Goal: Transaction & Acquisition: Purchase product/service

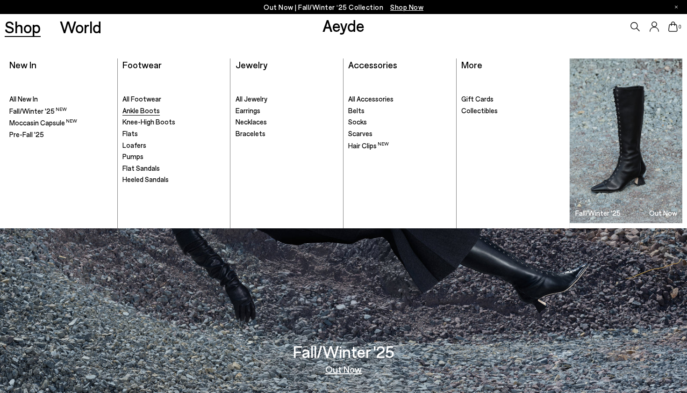
click at [148, 111] on span "Ankle Boots" at bounding box center [140, 110] width 37 height 8
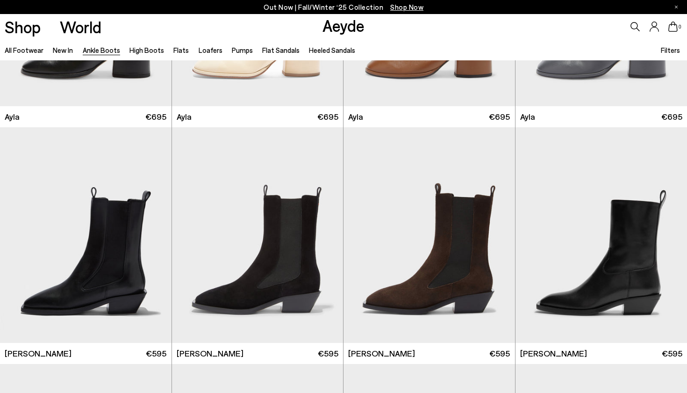
scroll to position [2780, 0]
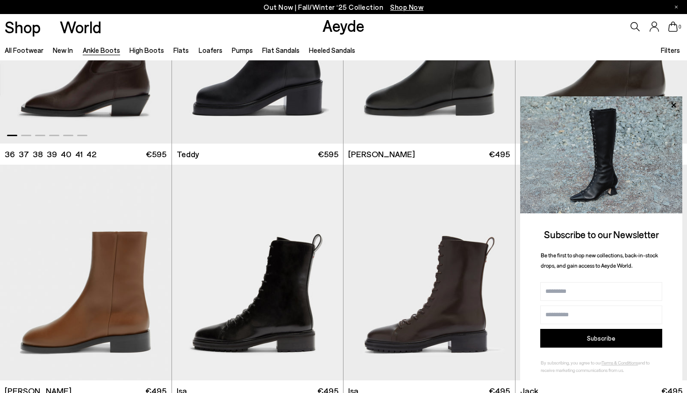
scroll to position [3228, 0]
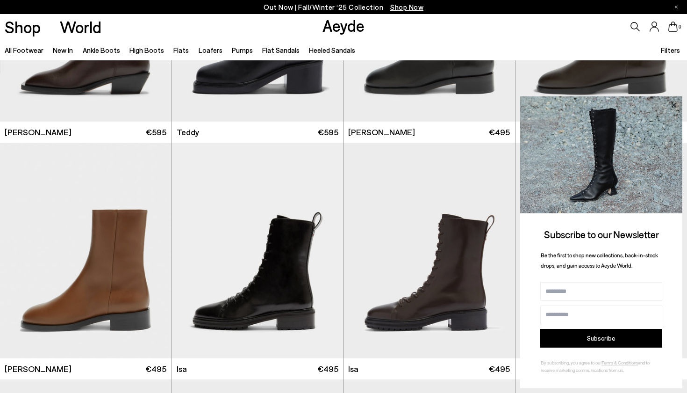
click at [672, 104] on icon at bounding box center [673, 104] width 5 height 5
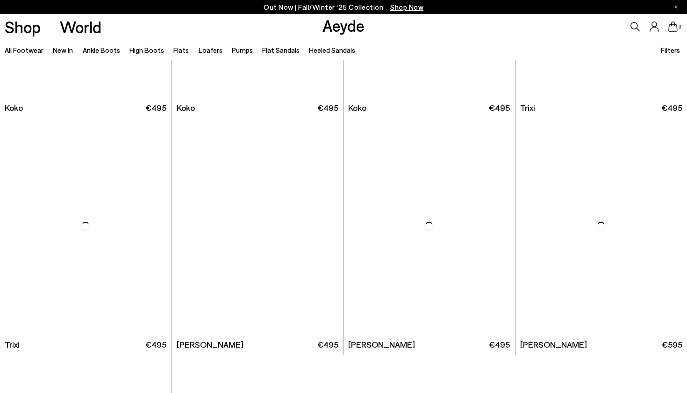
scroll to position [4671, 0]
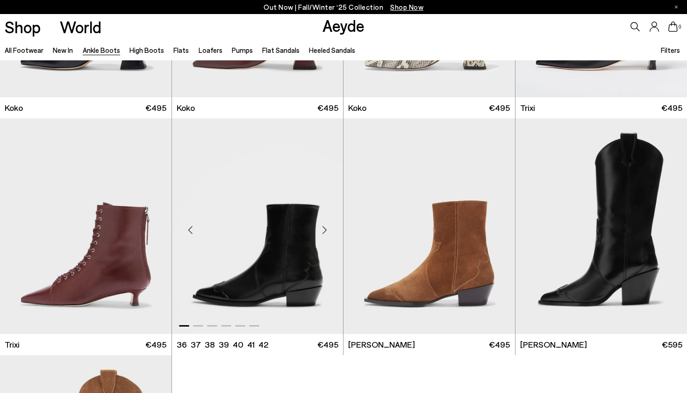
click at [321, 228] on div "Next slide" at bounding box center [324, 230] width 28 height 28
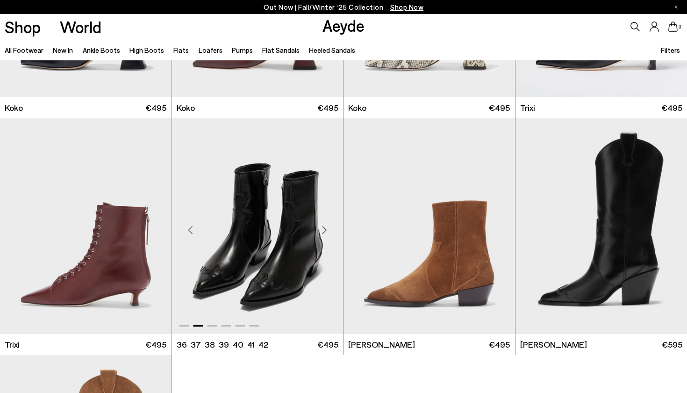
click at [327, 233] on div "Next slide" at bounding box center [324, 230] width 28 height 28
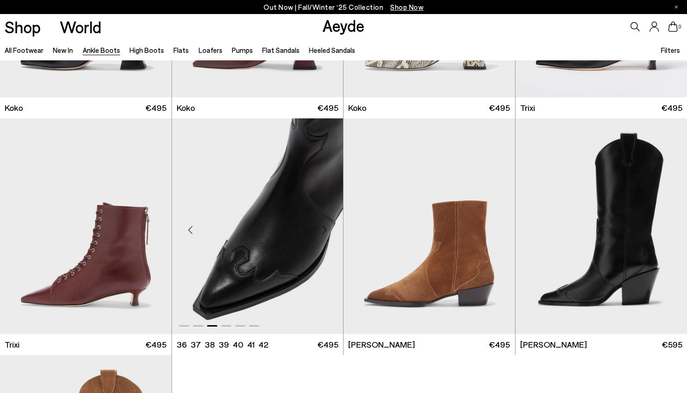
click at [324, 234] on div "Next slide" at bounding box center [324, 230] width 28 height 28
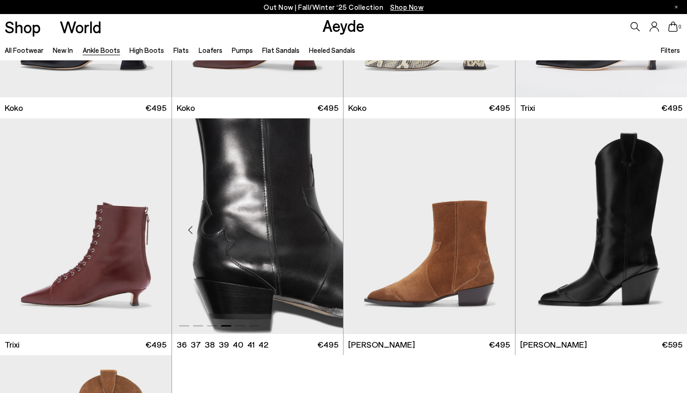
click at [324, 234] on div "Next slide" at bounding box center [324, 230] width 28 height 28
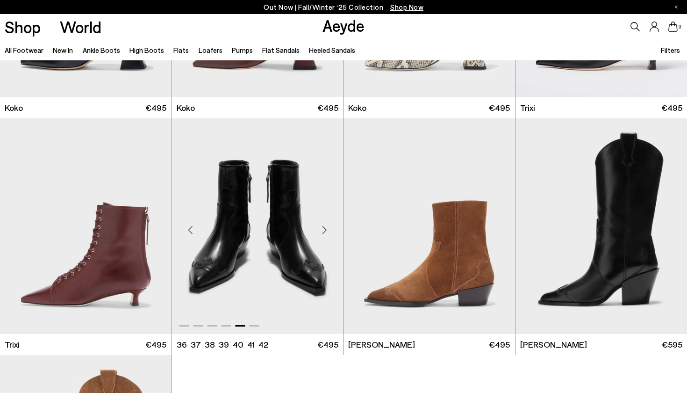
click at [324, 234] on div "Next slide" at bounding box center [324, 230] width 28 height 28
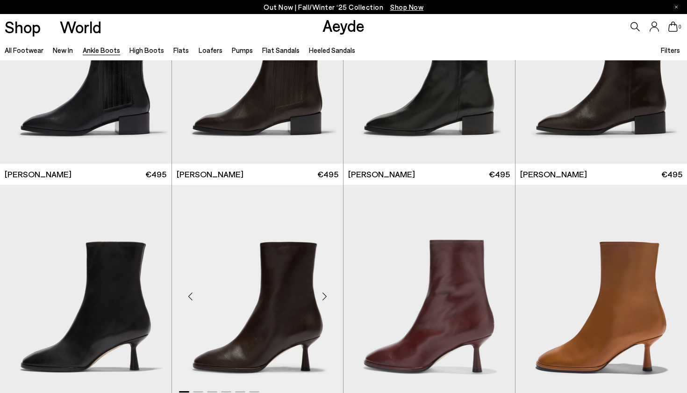
scroll to position [4041, 0]
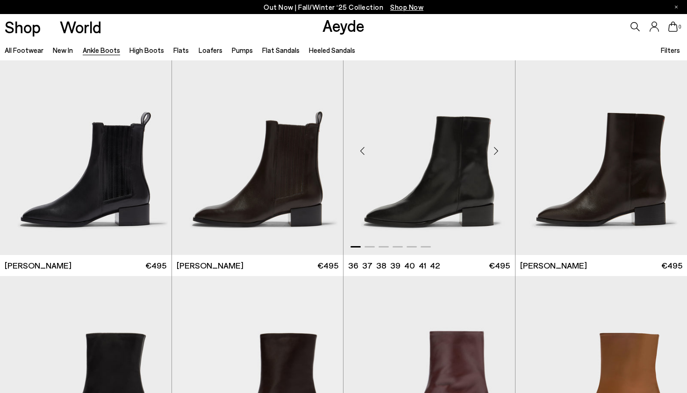
click at [497, 152] on div "Next slide" at bounding box center [496, 151] width 28 height 28
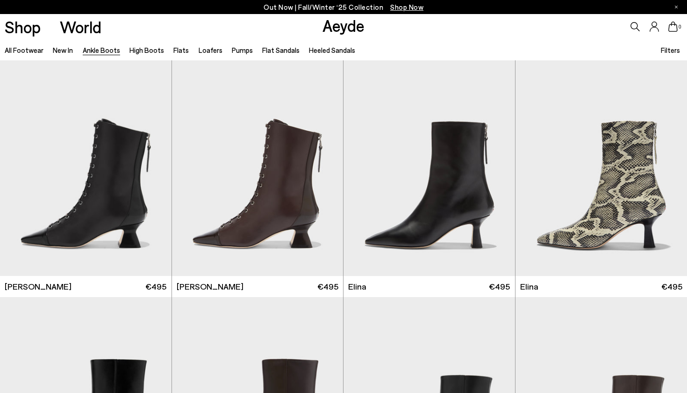
scroll to position [0, 0]
click at [639, 27] on icon at bounding box center [635, 26] width 9 height 9
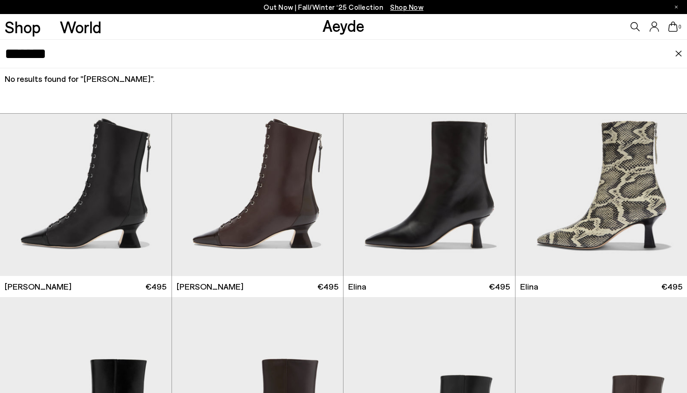
type input "*******"
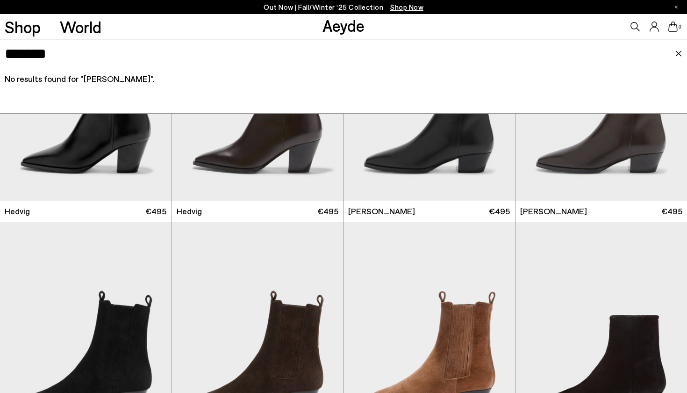
scroll to position [334, 0]
